Goal: Task Accomplishment & Management: Use online tool/utility

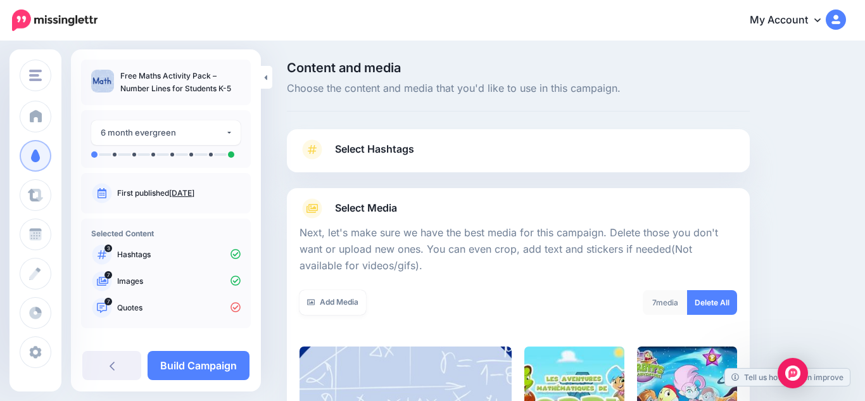
scroll to position [346, 0]
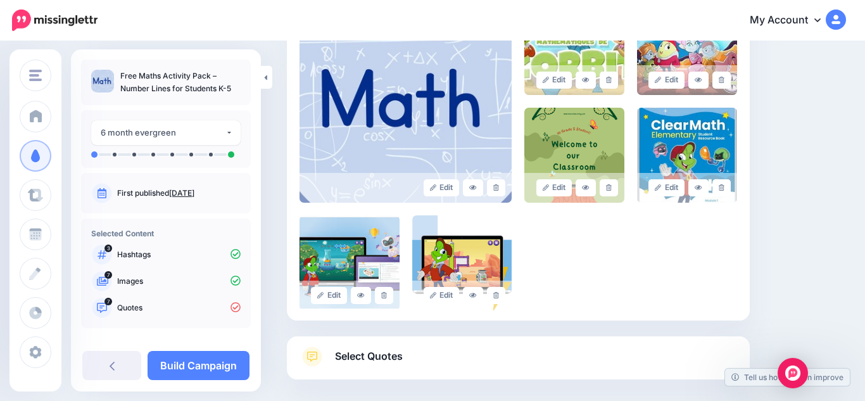
click at [565, 259] on div "Edit Edit Edit" at bounding box center [519, 155] width 438 height 310
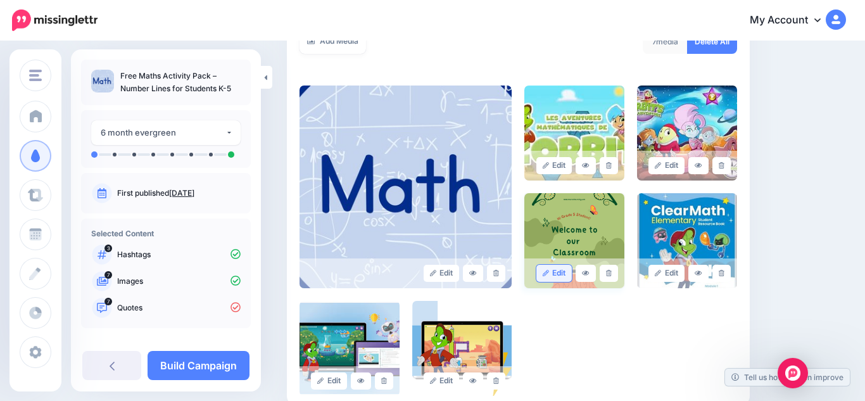
scroll to position [253, 0]
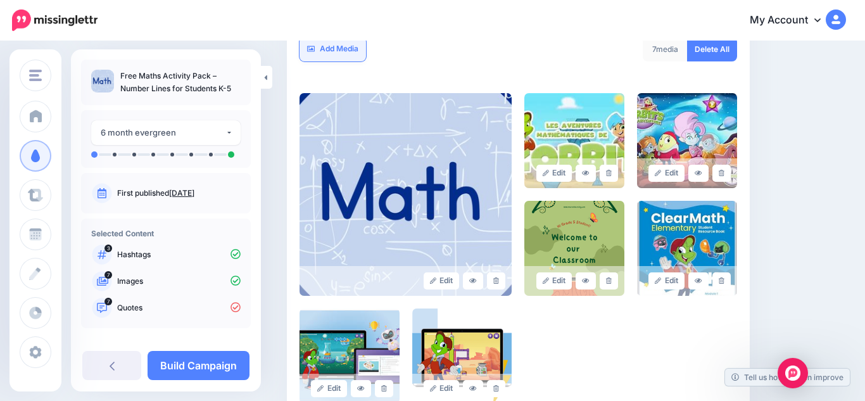
click at [343, 56] on link "Add Media" at bounding box center [333, 49] width 66 height 25
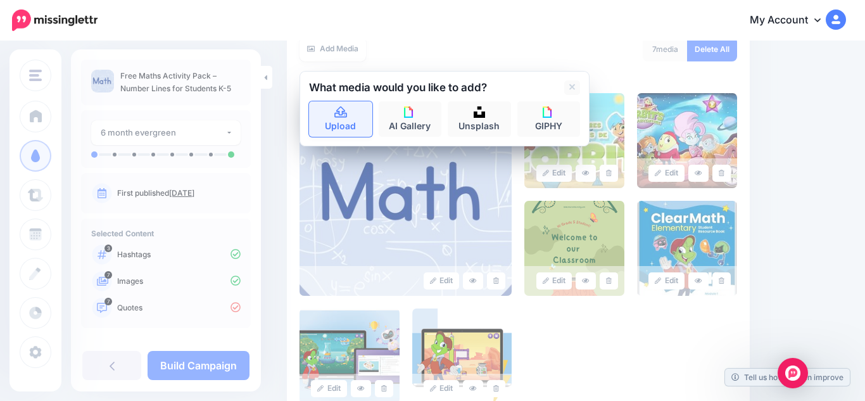
click at [346, 110] on icon at bounding box center [341, 112] width 15 height 11
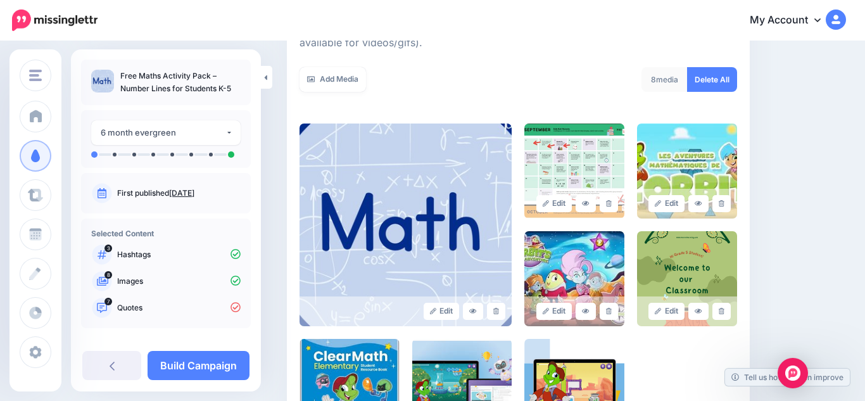
scroll to position [222, 0]
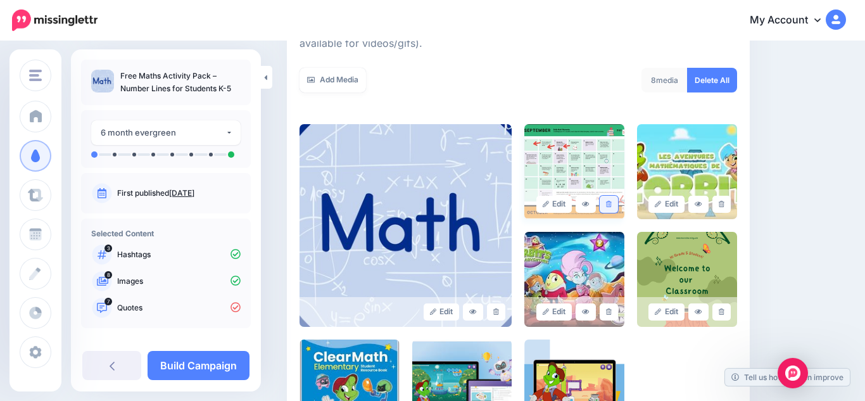
click at [609, 208] on link at bounding box center [609, 204] width 18 height 17
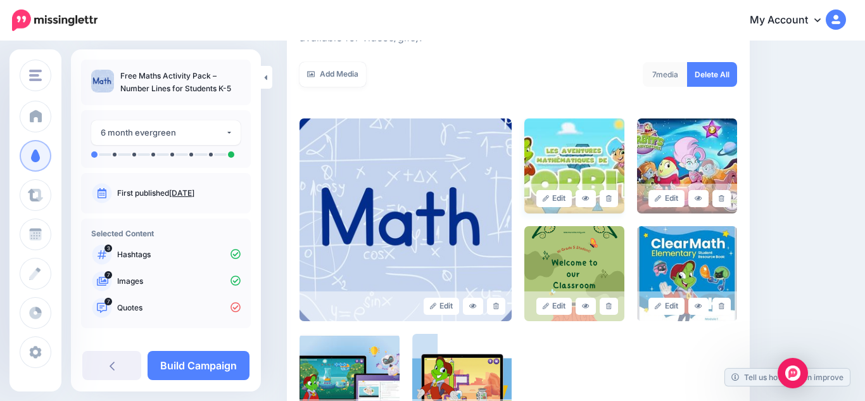
scroll to position [225, 0]
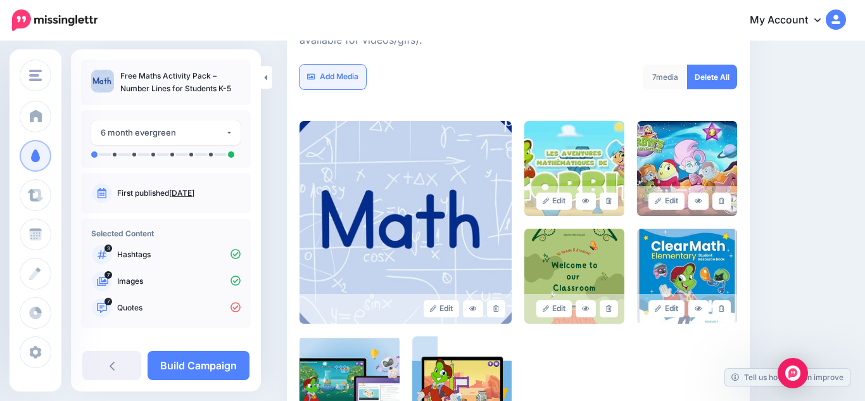
click at [331, 83] on link "Add Media" at bounding box center [333, 77] width 66 height 25
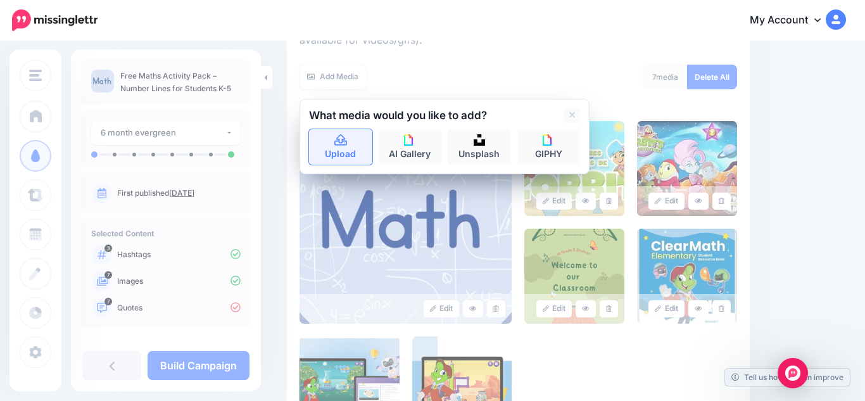
click at [341, 140] on icon at bounding box center [341, 140] width 15 height 11
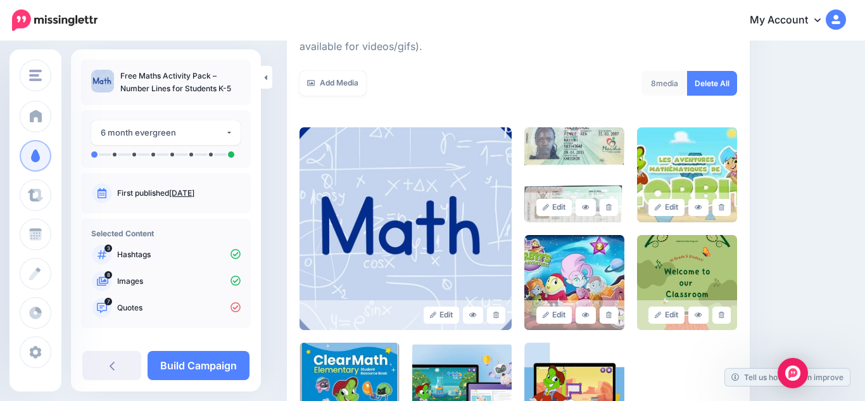
scroll to position [220, 0]
click at [606, 209] on icon at bounding box center [609, 206] width 6 height 7
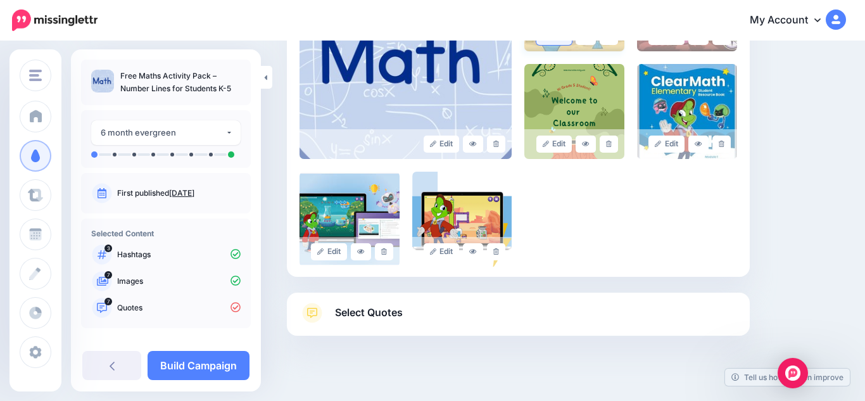
scroll to position [407, 0]
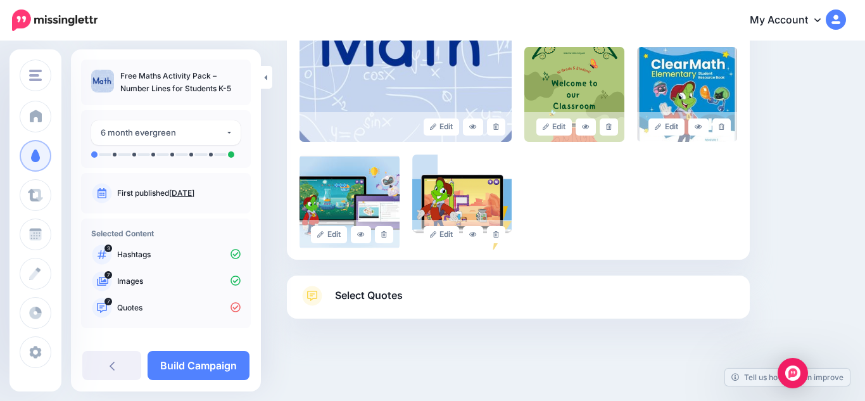
click at [145, 304] on p "Quotes" at bounding box center [178, 307] width 123 height 11
click at [140, 306] on p "Quotes" at bounding box center [178, 307] width 123 height 11
click at [384, 308] on link "Select Quotes" at bounding box center [519, 302] width 438 height 33
